Goal: Check status: Check status

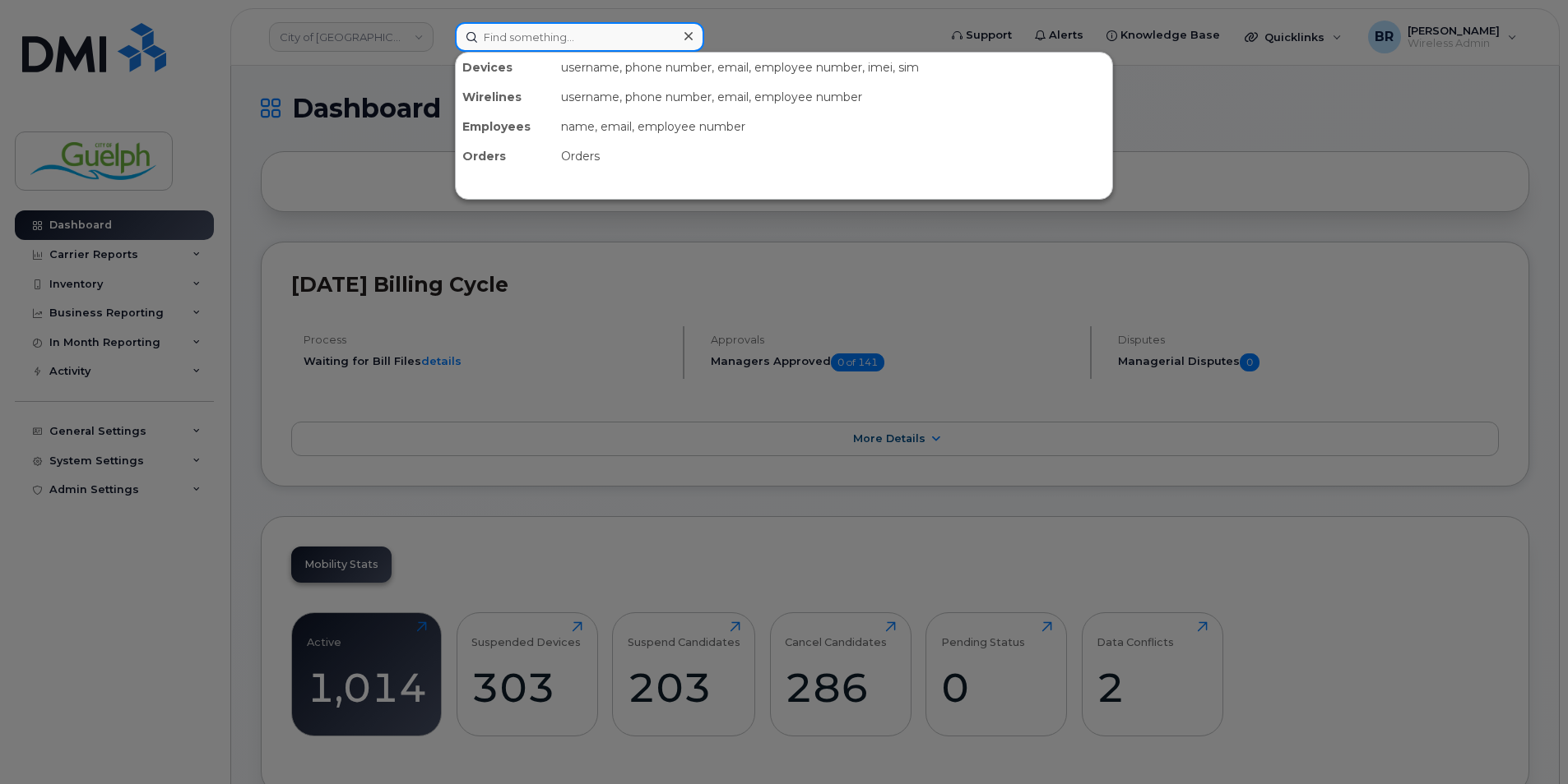
click at [547, 36] on input at bounding box center [579, 37] width 249 height 29
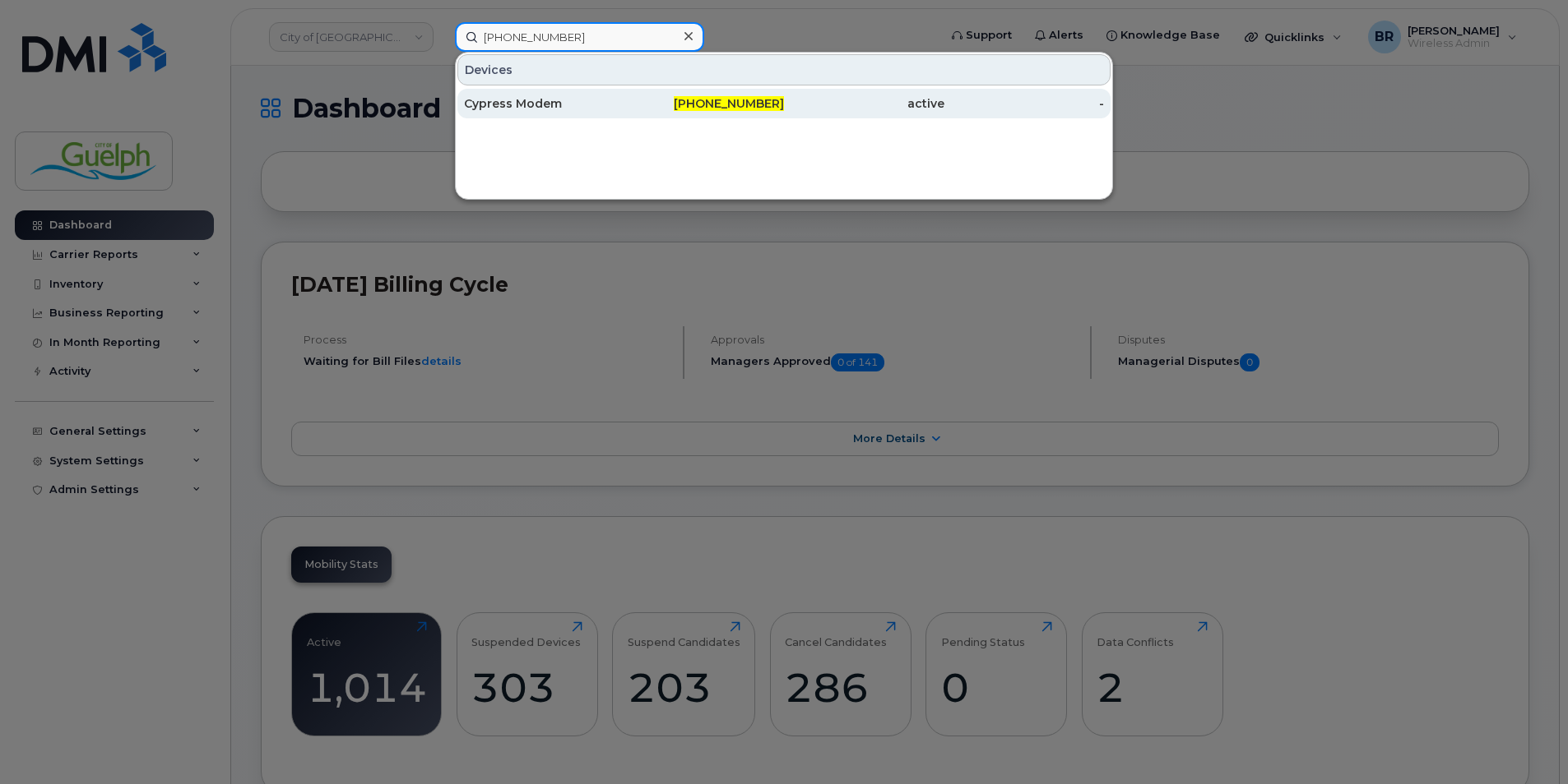
type input "[PHONE_NUMBER]"
drag, startPoint x: 527, startPoint y: 102, endPoint x: 537, endPoint y: 116, distance: 17.2
click at [527, 102] on div "Cypress Modem" at bounding box center [544, 104] width 161 height 17
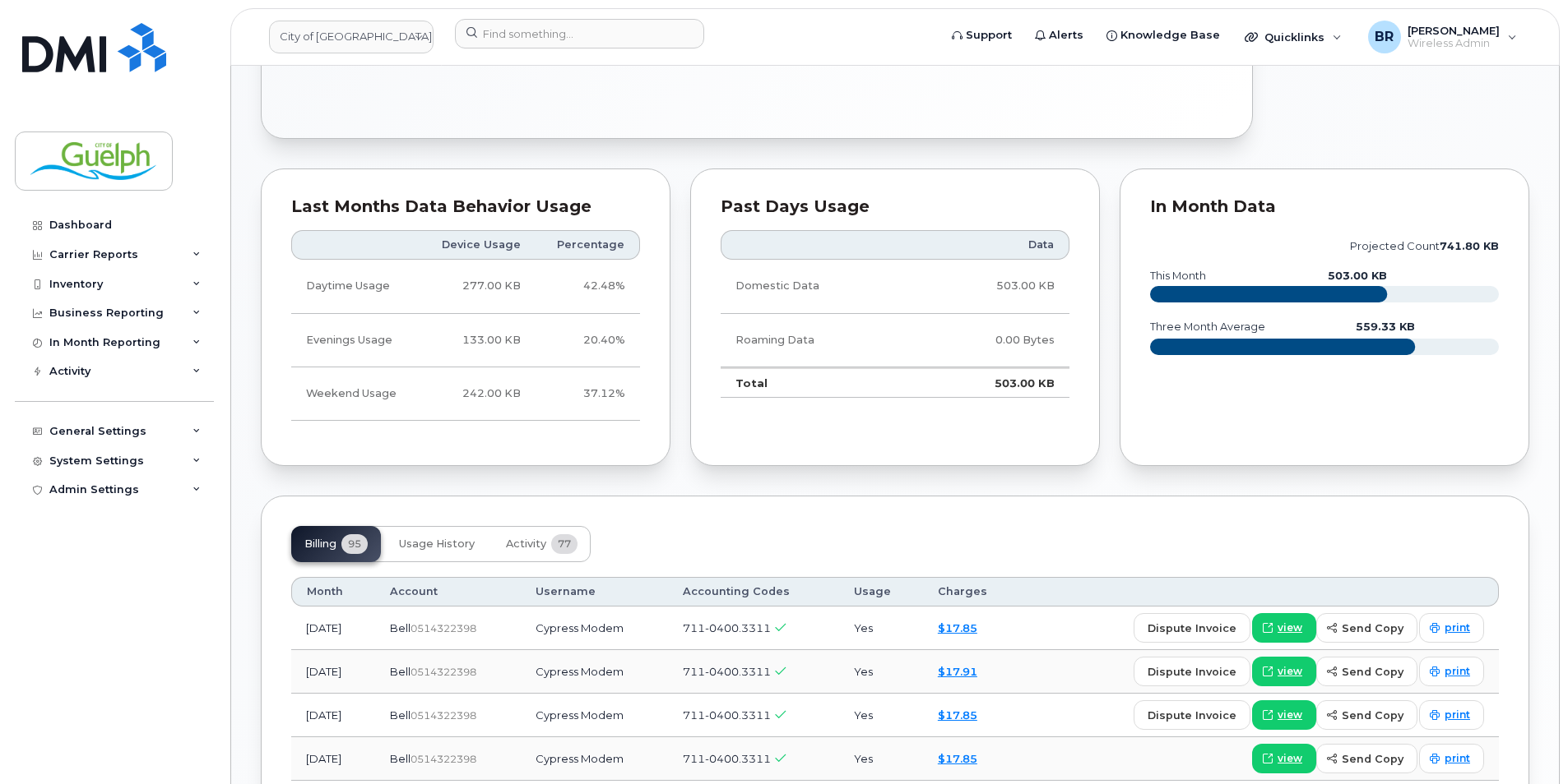
scroll to position [1068, 0]
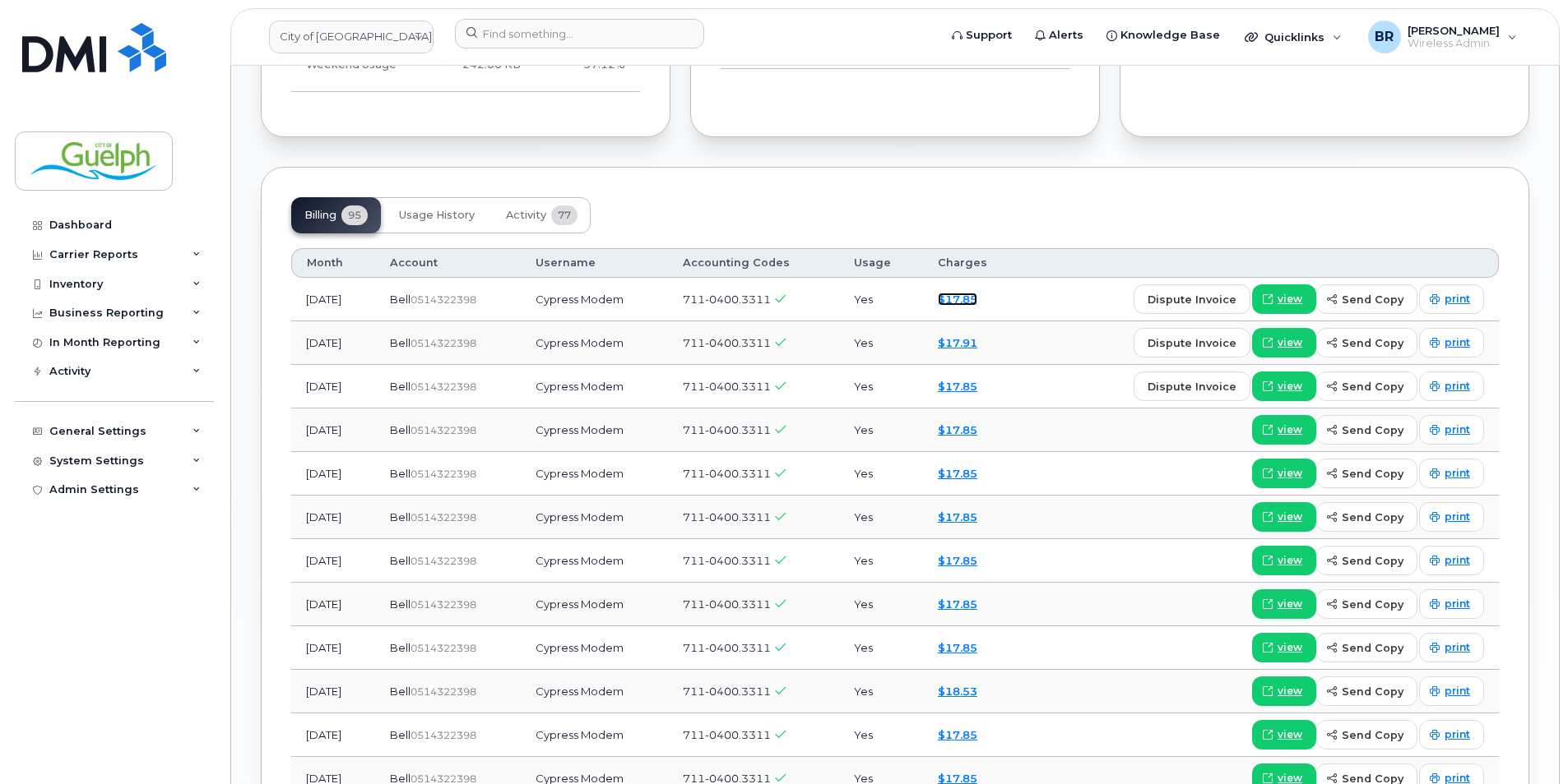
click at [977, 300] on link "$17.85" at bounding box center [957, 300] width 39 height 13
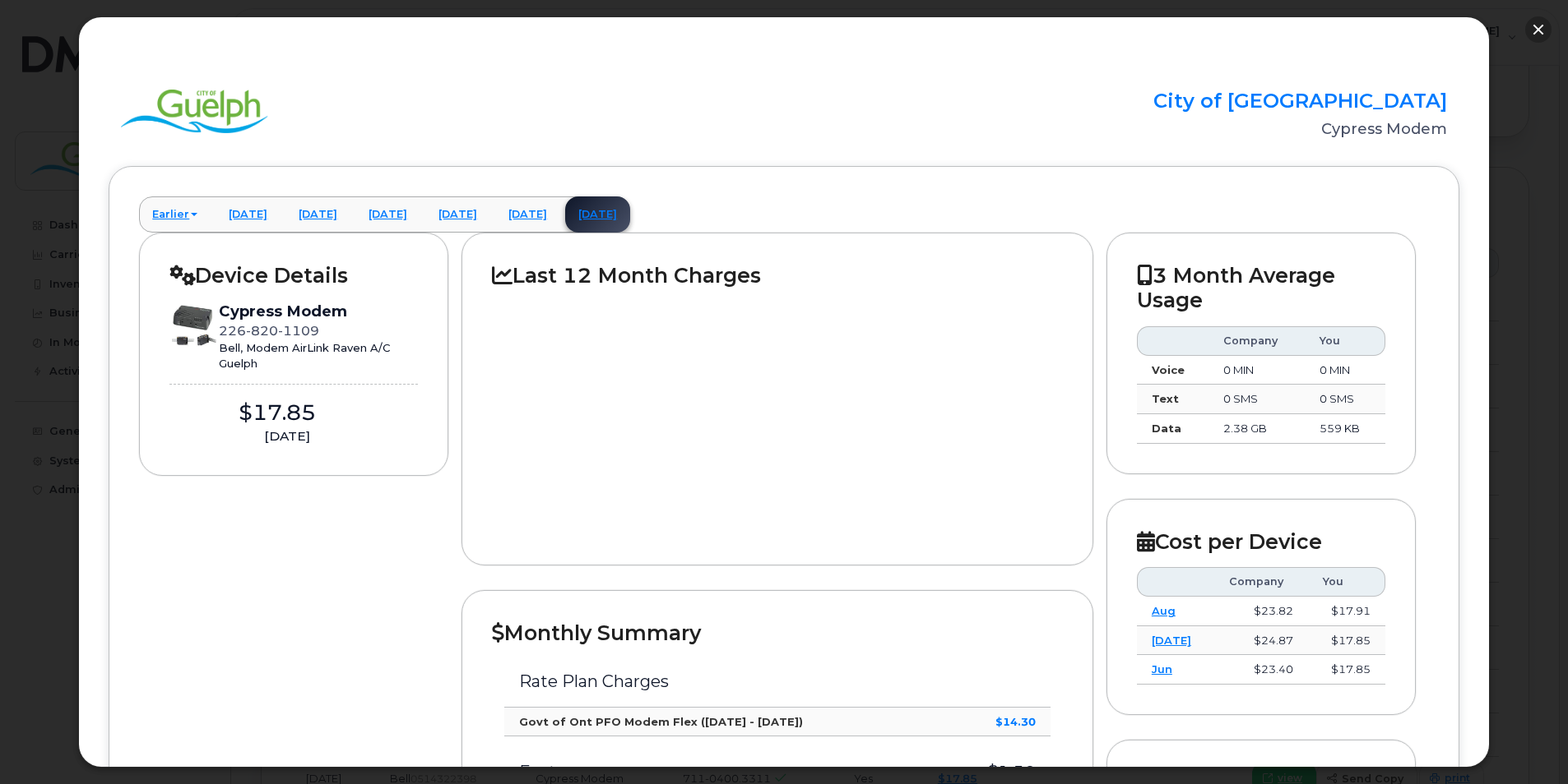
click at [1528, 39] on div "× City of Guelph Cypress Modem Earlier March 2025 February 2025 January 2025 De…" at bounding box center [784, 392] width 1568 height 784
click at [1540, 26] on button "button" at bounding box center [1537, 29] width 26 height 26
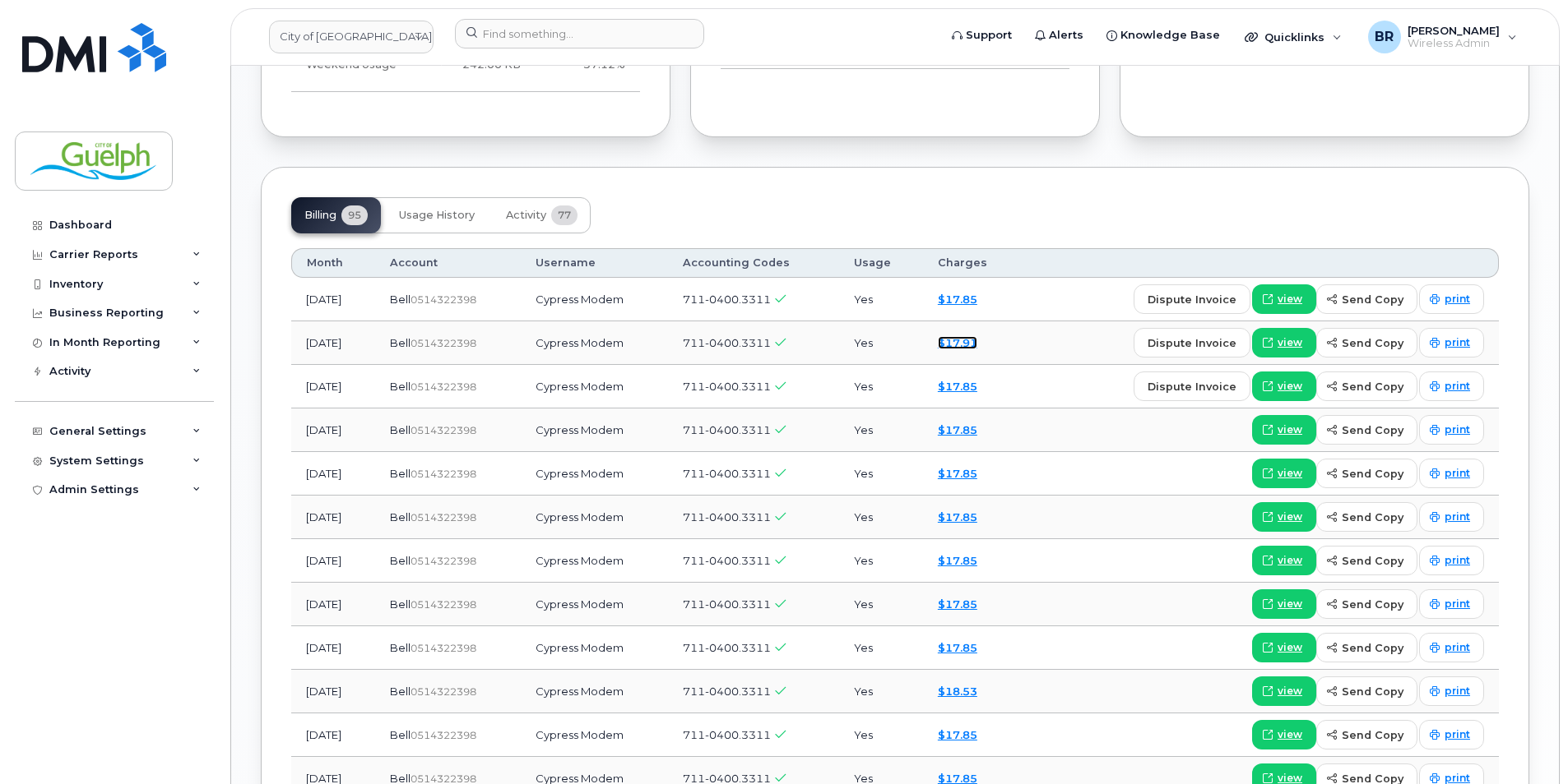
click at [974, 341] on link "$17.91" at bounding box center [957, 343] width 39 height 13
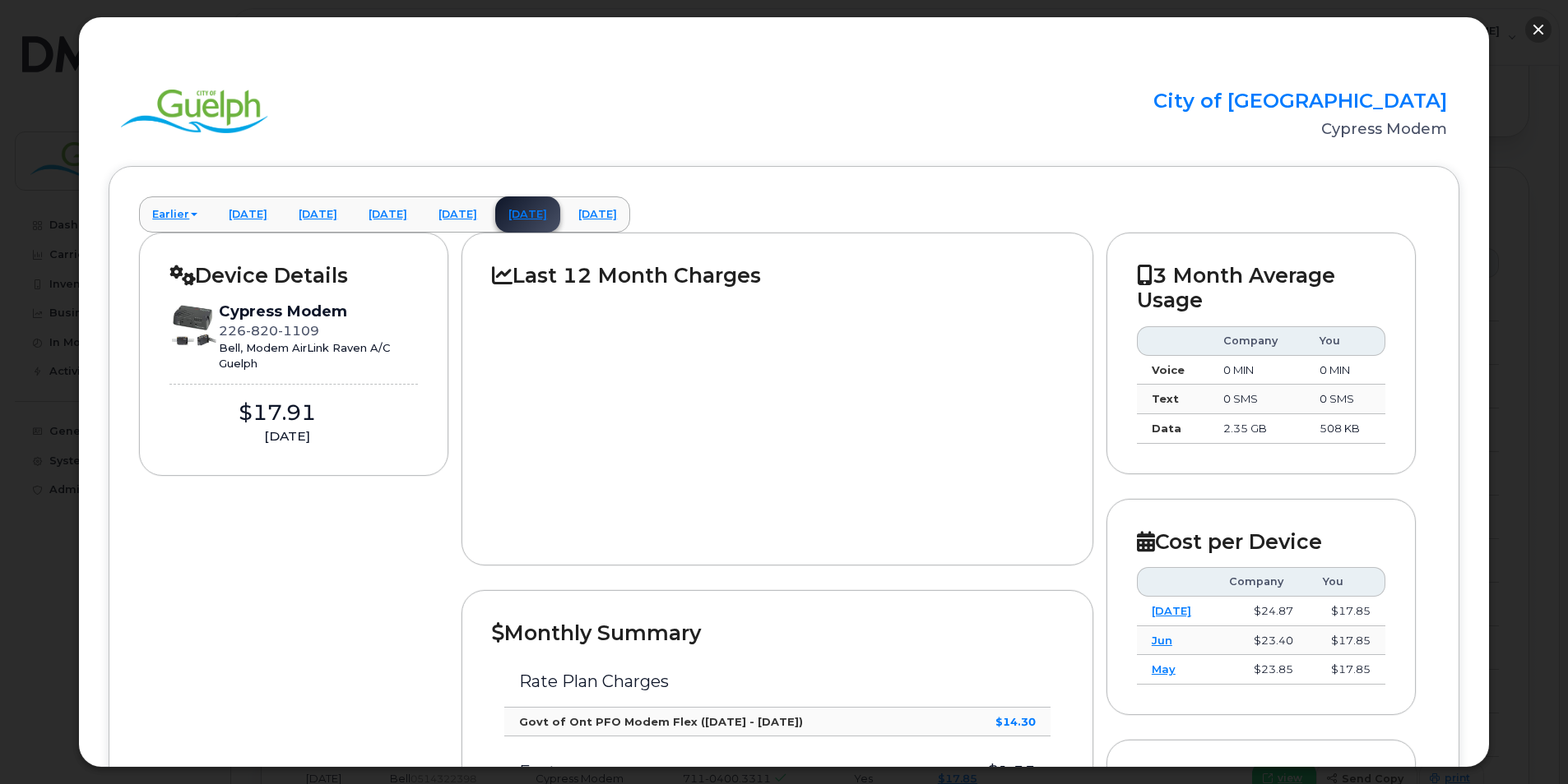
click at [1536, 31] on button "button" at bounding box center [1537, 29] width 26 height 26
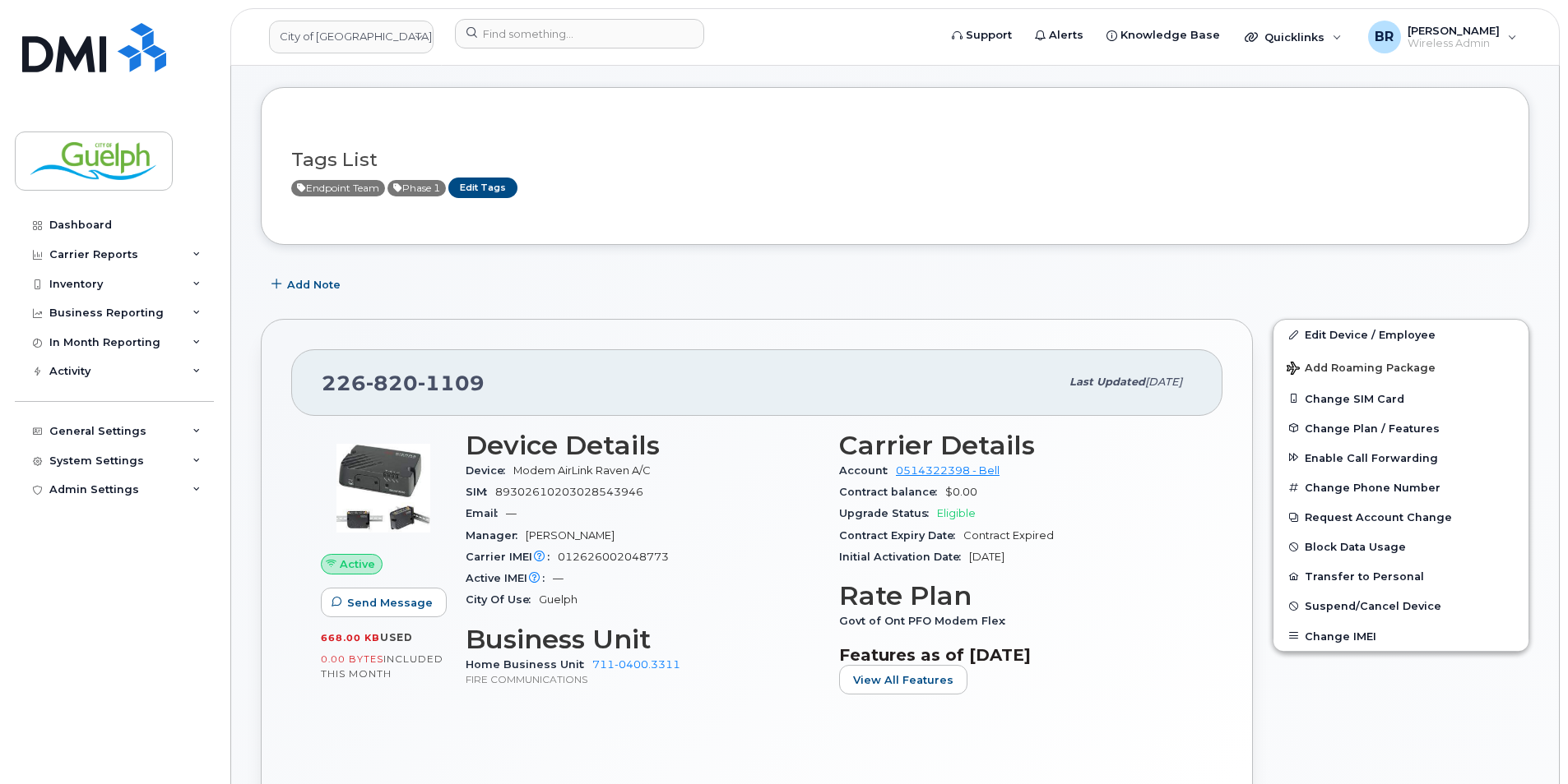
scroll to position [0, 0]
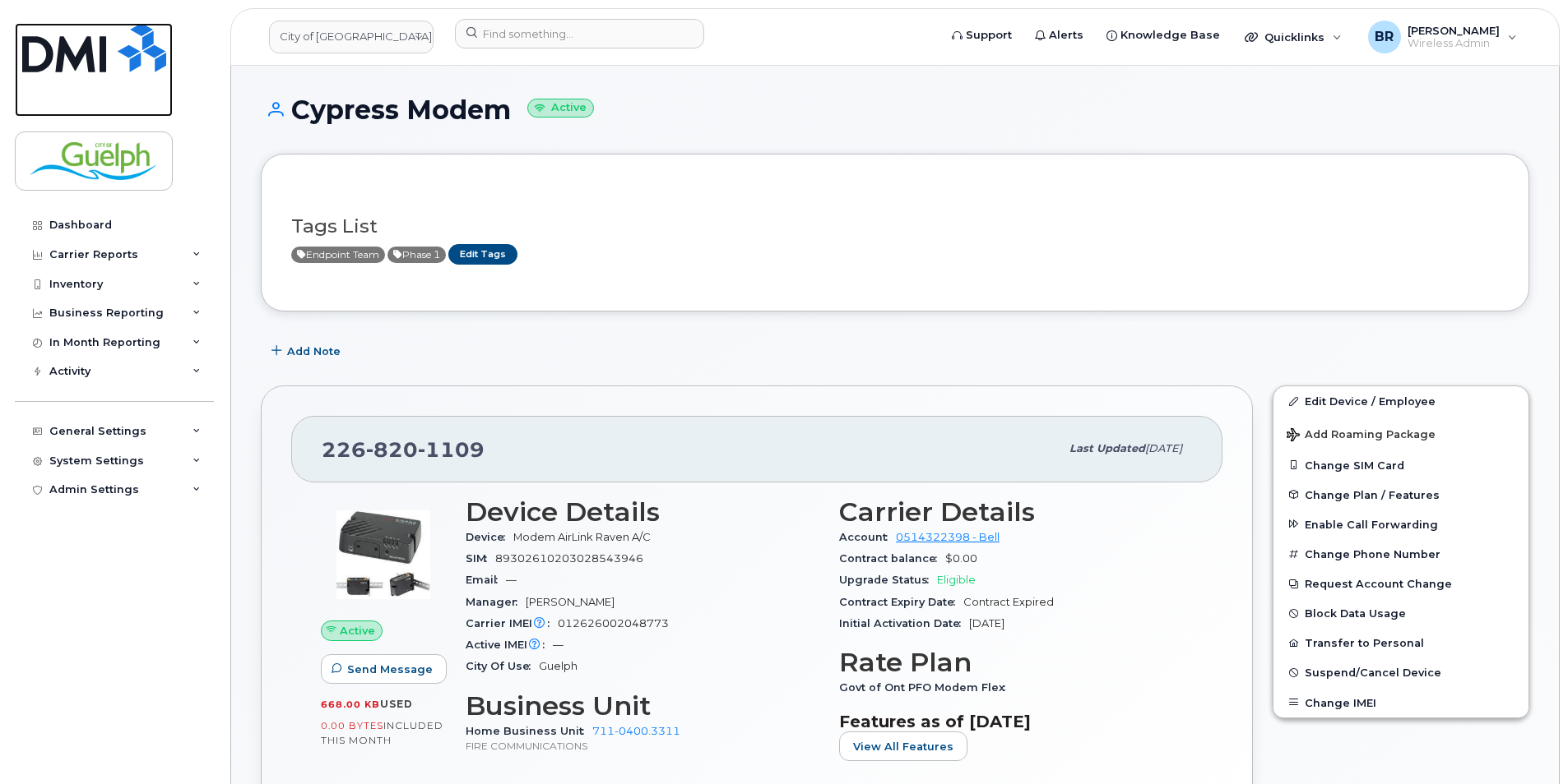
click at [106, 44] on img at bounding box center [95, 48] width 144 height 49
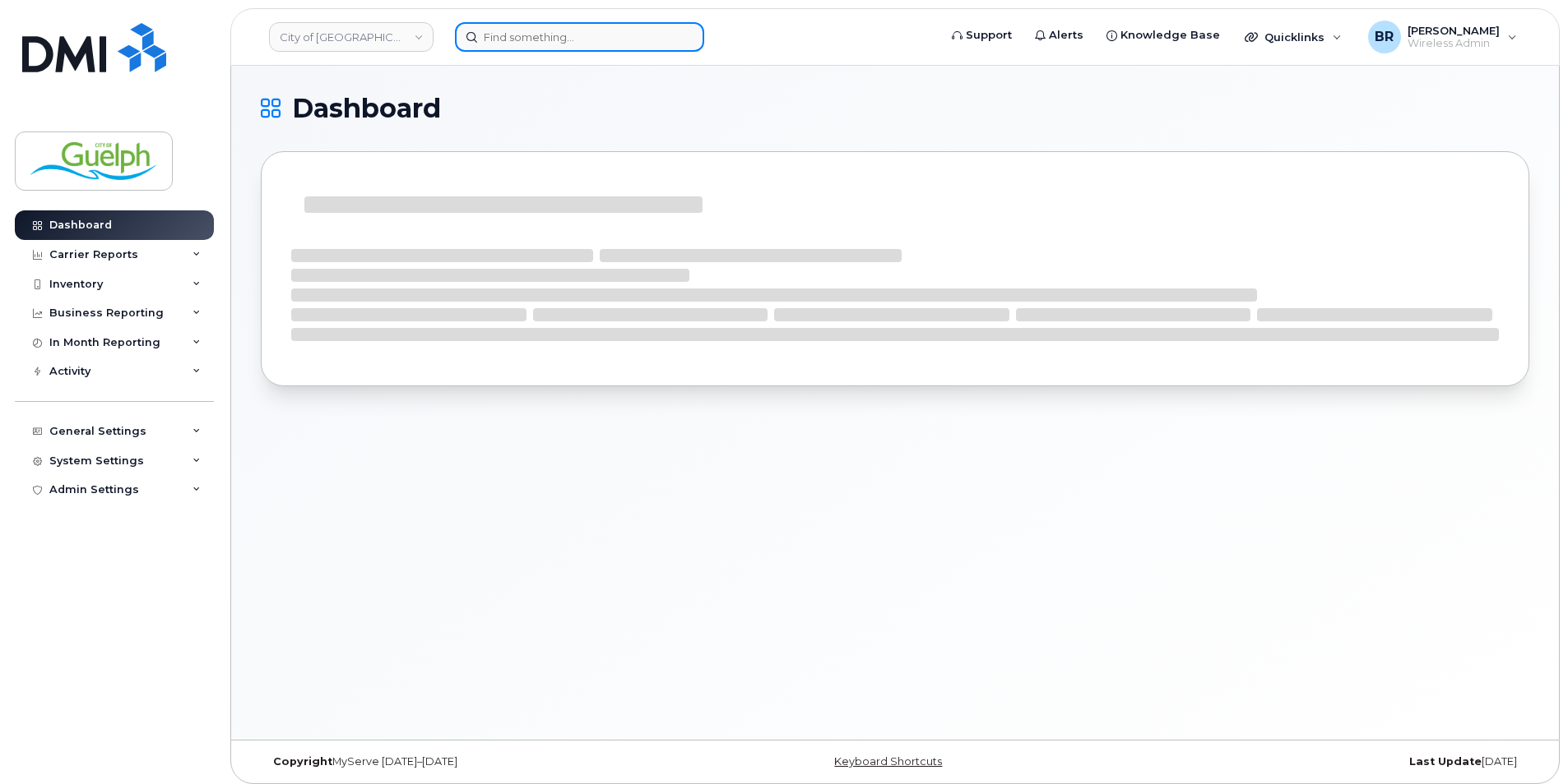
click at [534, 43] on input at bounding box center [579, 37] width 249 height 29
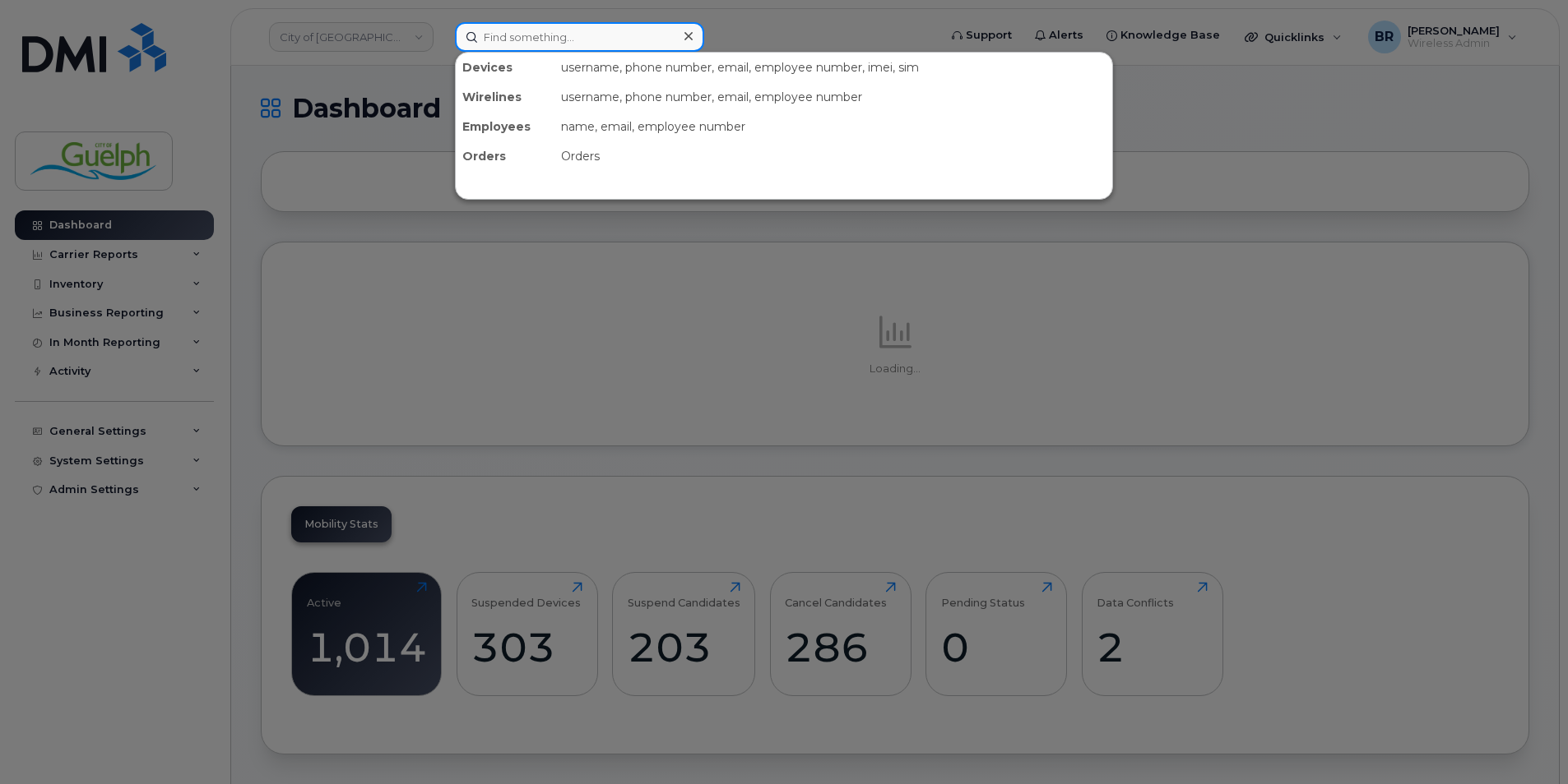
paste input "226-332-6311"
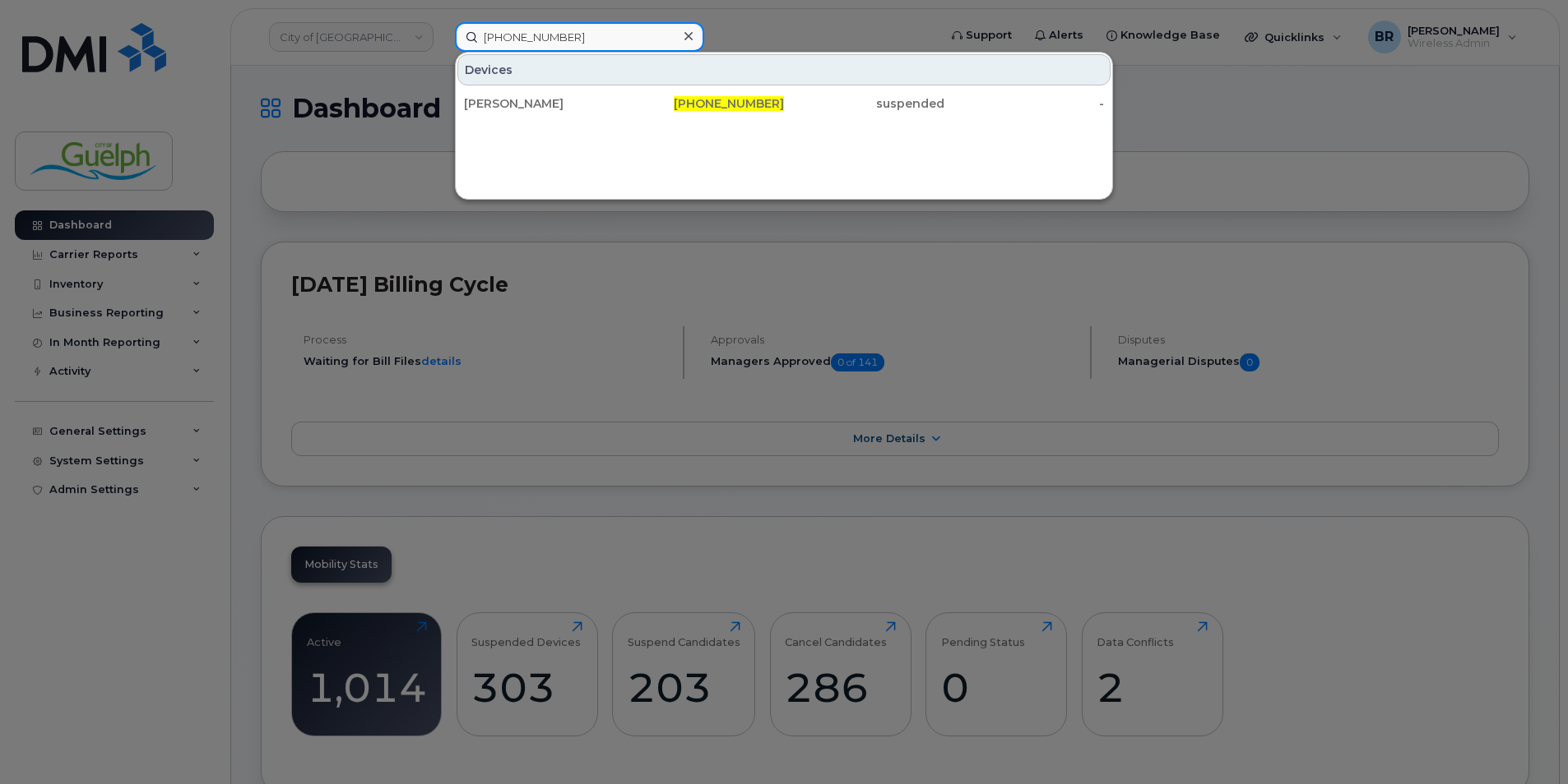
type input "226-332-6311"
click at [694, 37] on div at bounding box center [688, 36] width 23 height 23
